Goal: Complete application form

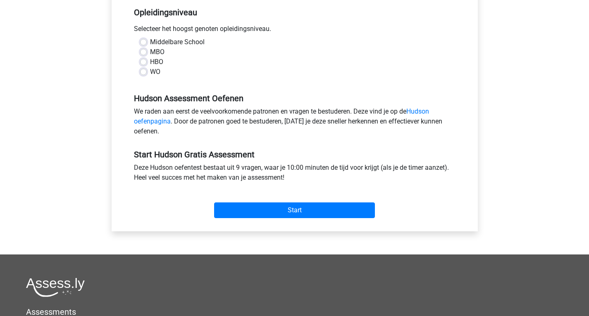
scroll to position [170, 0]
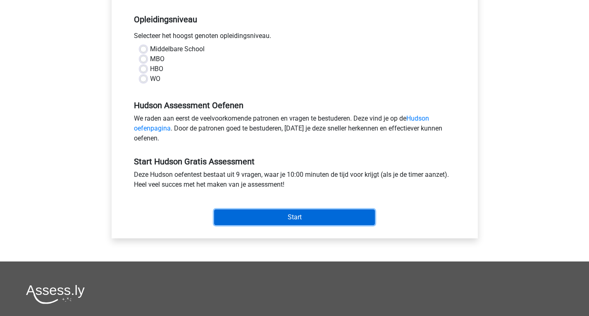
click at [294, 214] on input "Start" at bounding box center [294, 217] width 161 height 16
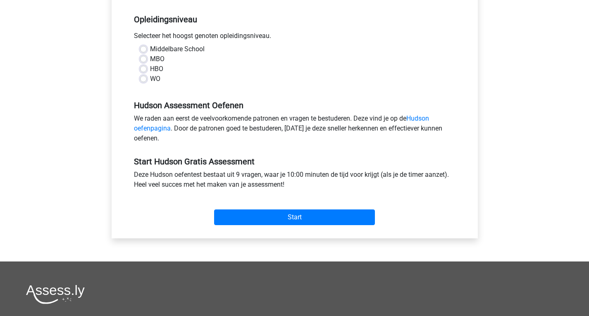
click at [222, 62] on div "MBO" at bounding box center [294, 59] width 309 height 10
click at [150, 70] on label "HBO" at bounding box center [156, 69] width 13 height 10
click at [144, 70] on input "HBO" at bounding box center [143, 68] width 7 height 8
radio input "true"
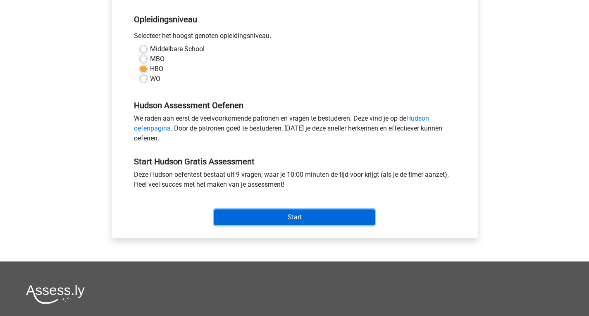
click at [259, 211] on input "Start" at bounding box center [294, 217] width 161 height 16
